Goal: Communication & Community: Answer question/provide support

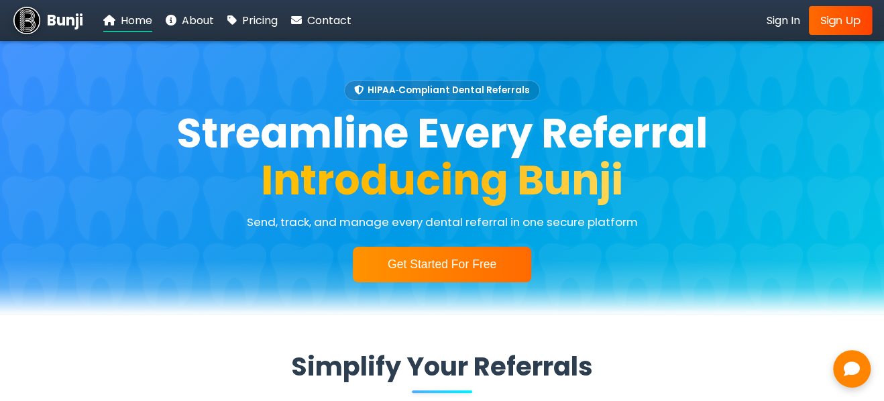
click at [842, 25] on span "Sign Up" at bounding box center [841, 20] width 41 height 16
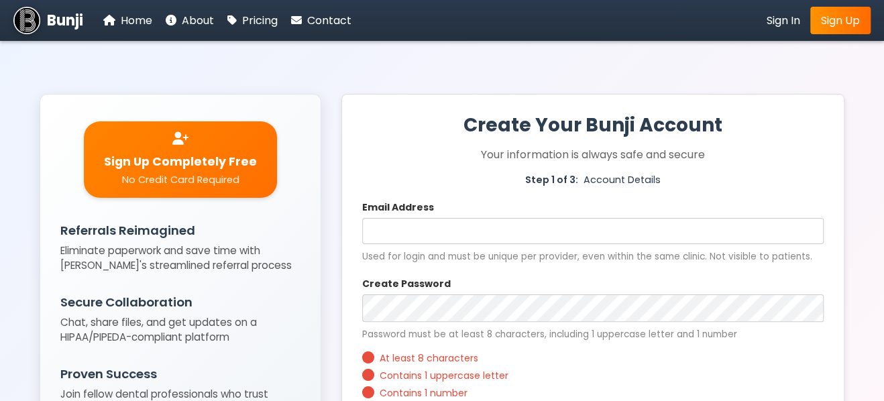
scroll to position [67, 0]
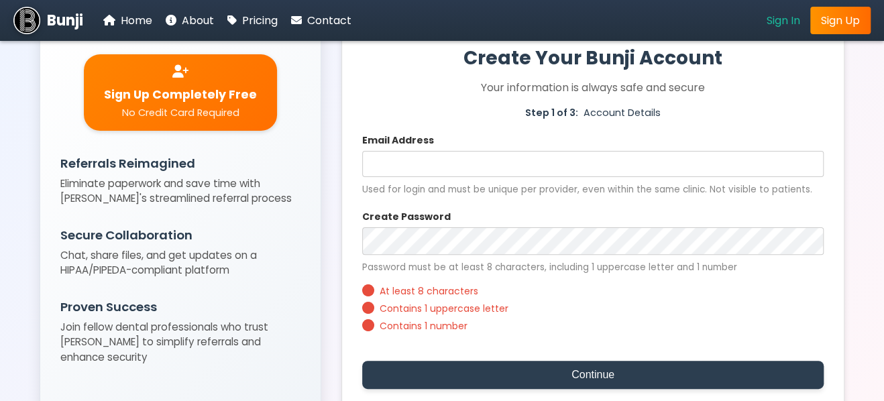
click at [780, 19] on span "Sign In" at bounding box center [784, 20] width 34 height 15
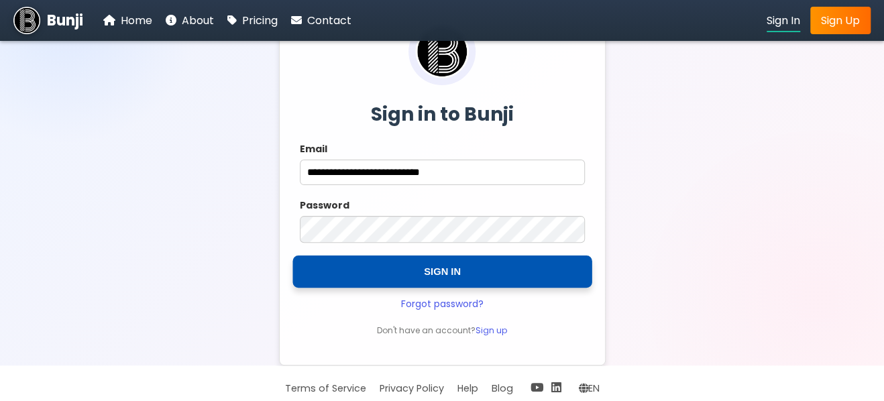
scroll to position [127, 0]
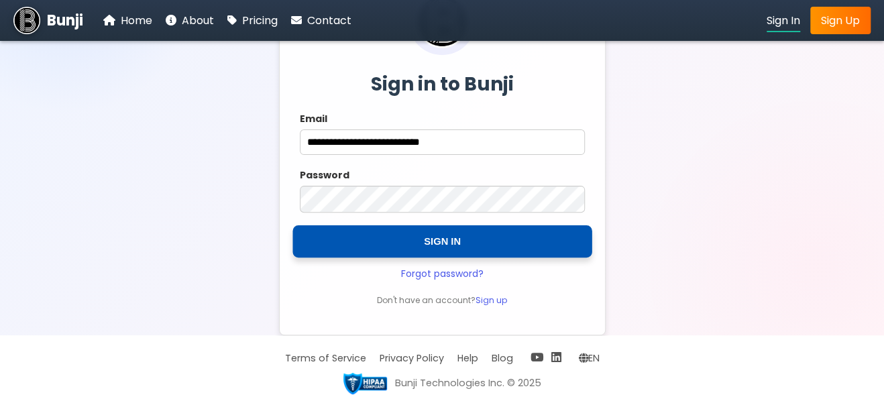
click at [448, 239] on button "SIGN IN" at bounding box center [442, 241] width 299 height 32
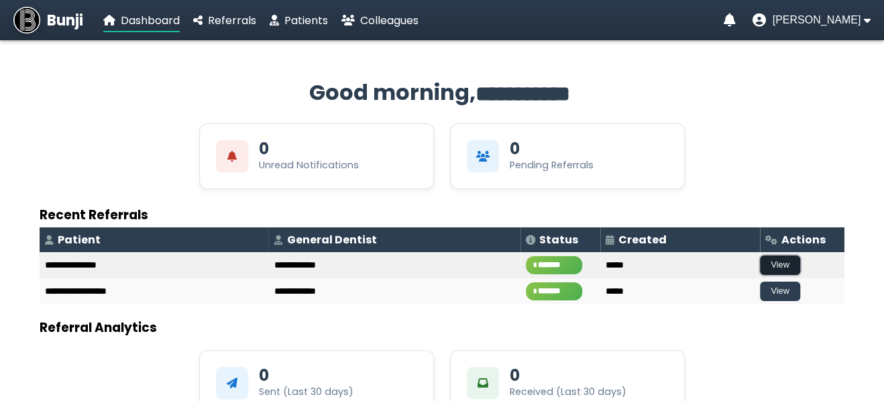
click at [760, 262] on button "View" at bounding box center [780, 265] width 40 height 19
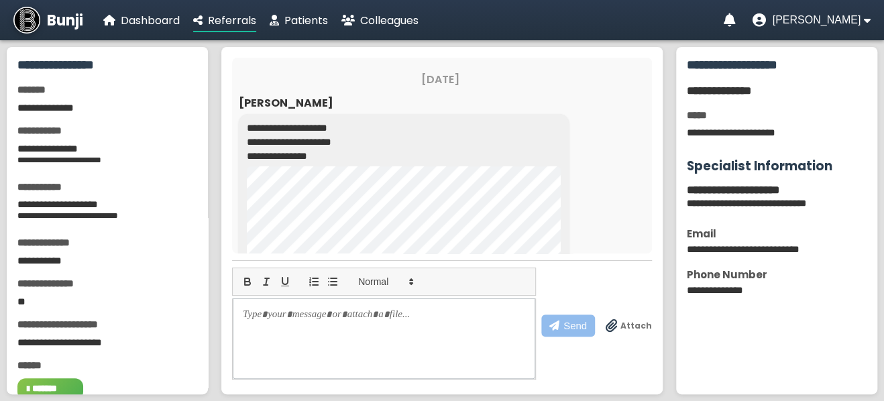
scroll to position [321, 0]
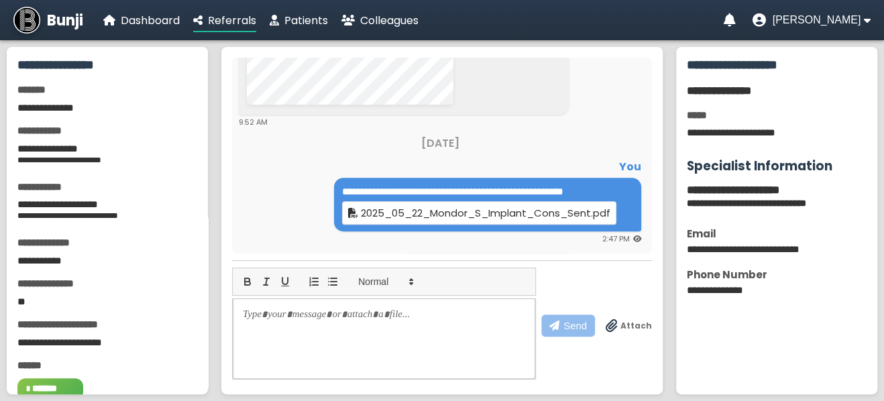
click at [623, 322] on label "Attach" at bounding box center [629, 325] width 46 height 13
click at [0, 0] on input "Attach" at bounding box center [0, 0] width 0 height 0
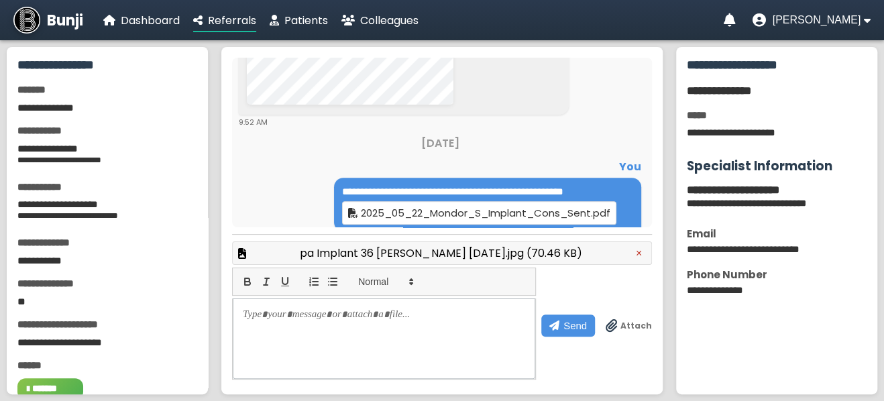
click at [635, 326] on span "Attach" at bounding box center [637, 326] width 32 height 12
click at [0, 0] on input "Attach" at bounding box center [0, 0] width 0 height 0
click at [572, 325] on span "Send" at bounding box center [575, 325] width 23 height 11
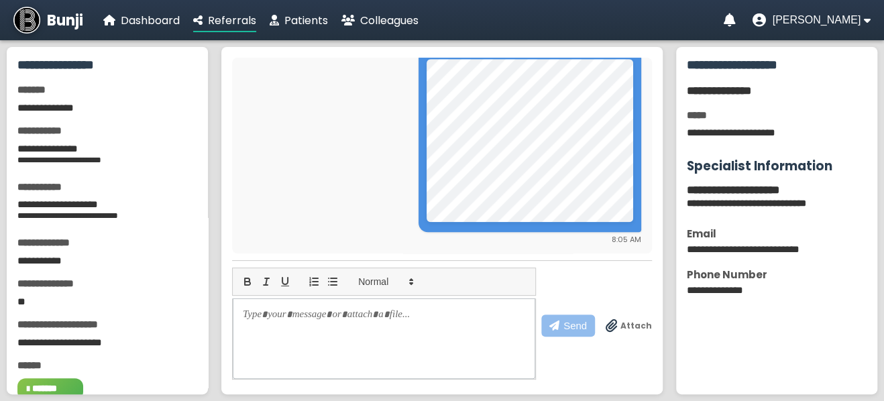
click at [631, 326] on span "Attach" at bounding box center [637, 326] width 32 height 12
click at [0, 0] on input "Attach" at bounding box center [0, 0] width 0 height 0
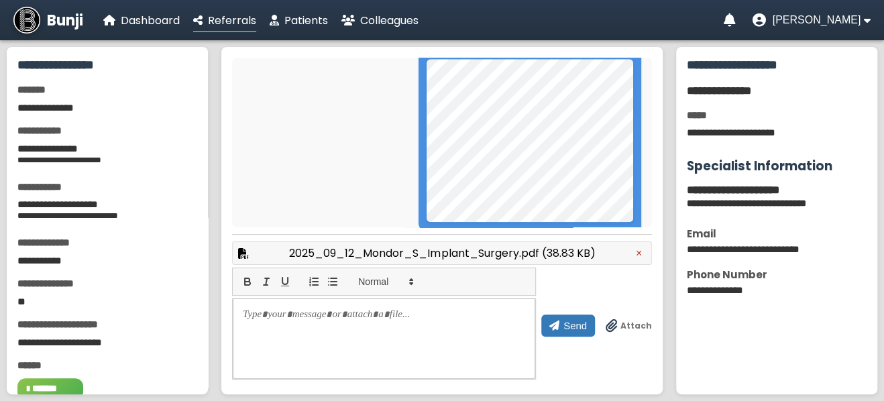
click at [572, 325] on span "Send" at bounding box center [575, 325] width 23 height 11
